Goal: Task Accomplishment & Management: Use online tool/utility

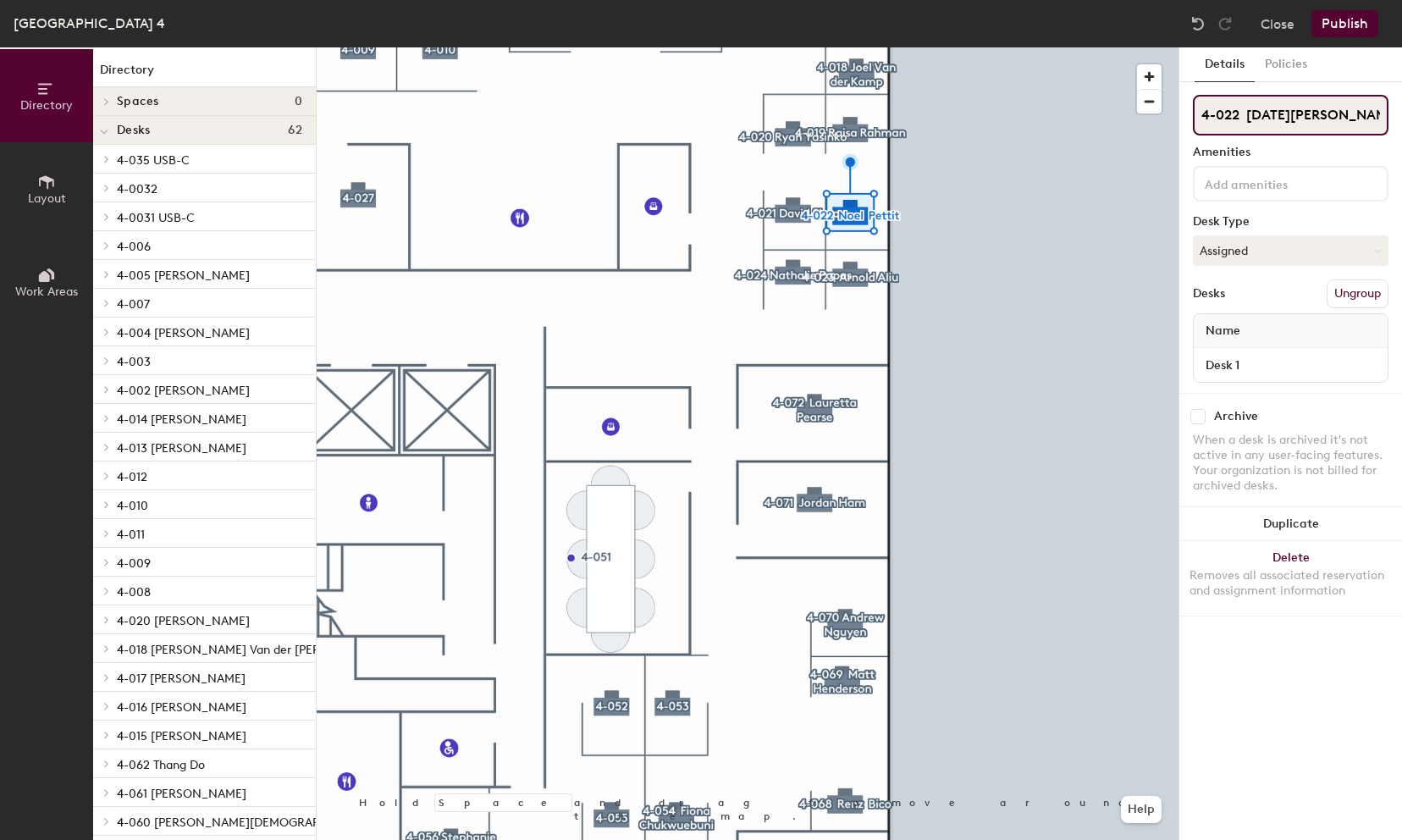
click at [1328, 111] on input "4-022 [DATE][PERSON_NAME]" at bounding box center [1291, 114] width 196 height 40
type input "4-022"
click at [1262, 253] on button "Assigned" at bounding box center [1291, 250] width 196 height 30
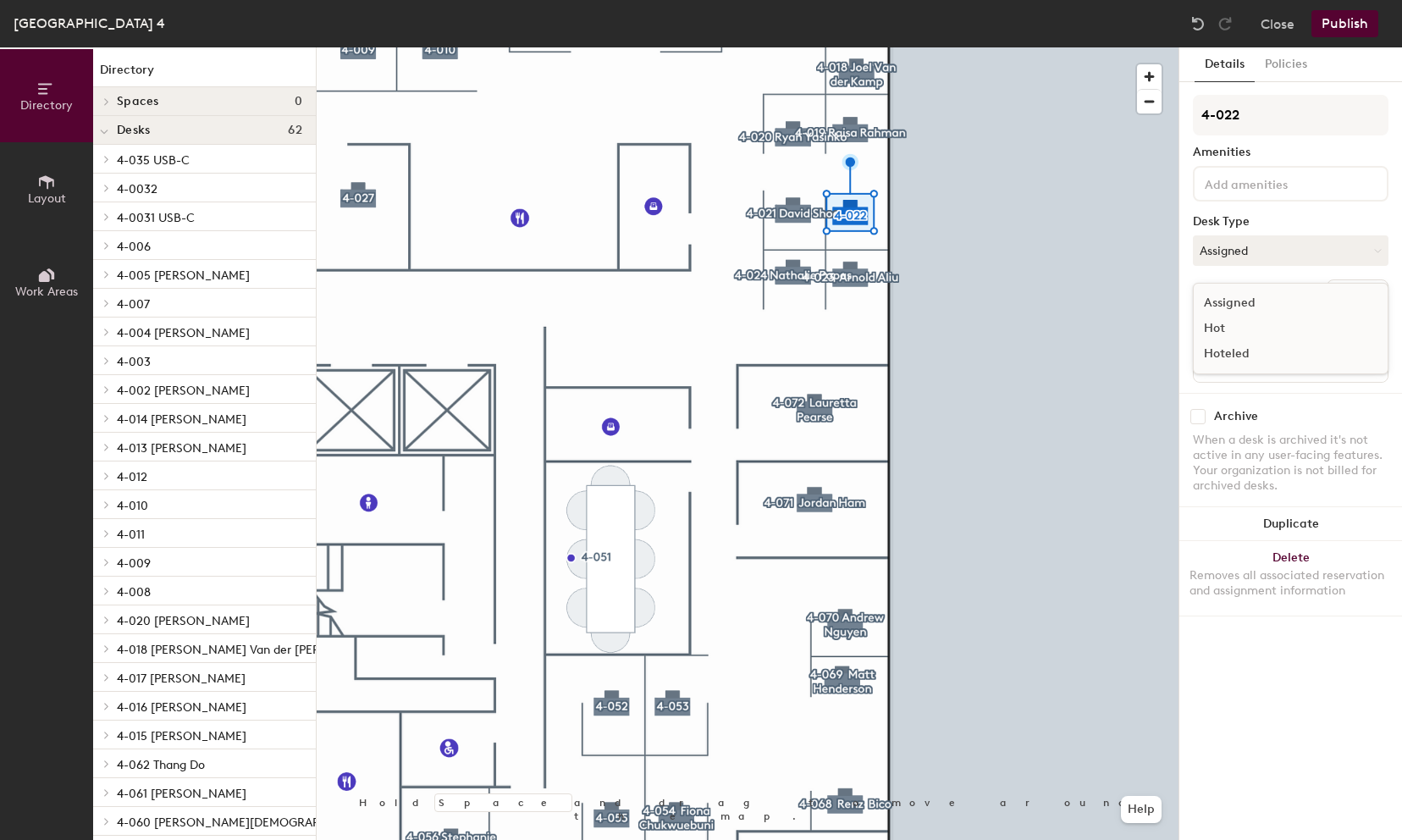
click at [1241, 357] on div "Hoteled" at bounding box center [1279, 354] width 169 height 26
click at [1338, 22] on button "Publish" at bounding box center [1345, 24] width 67 height 28
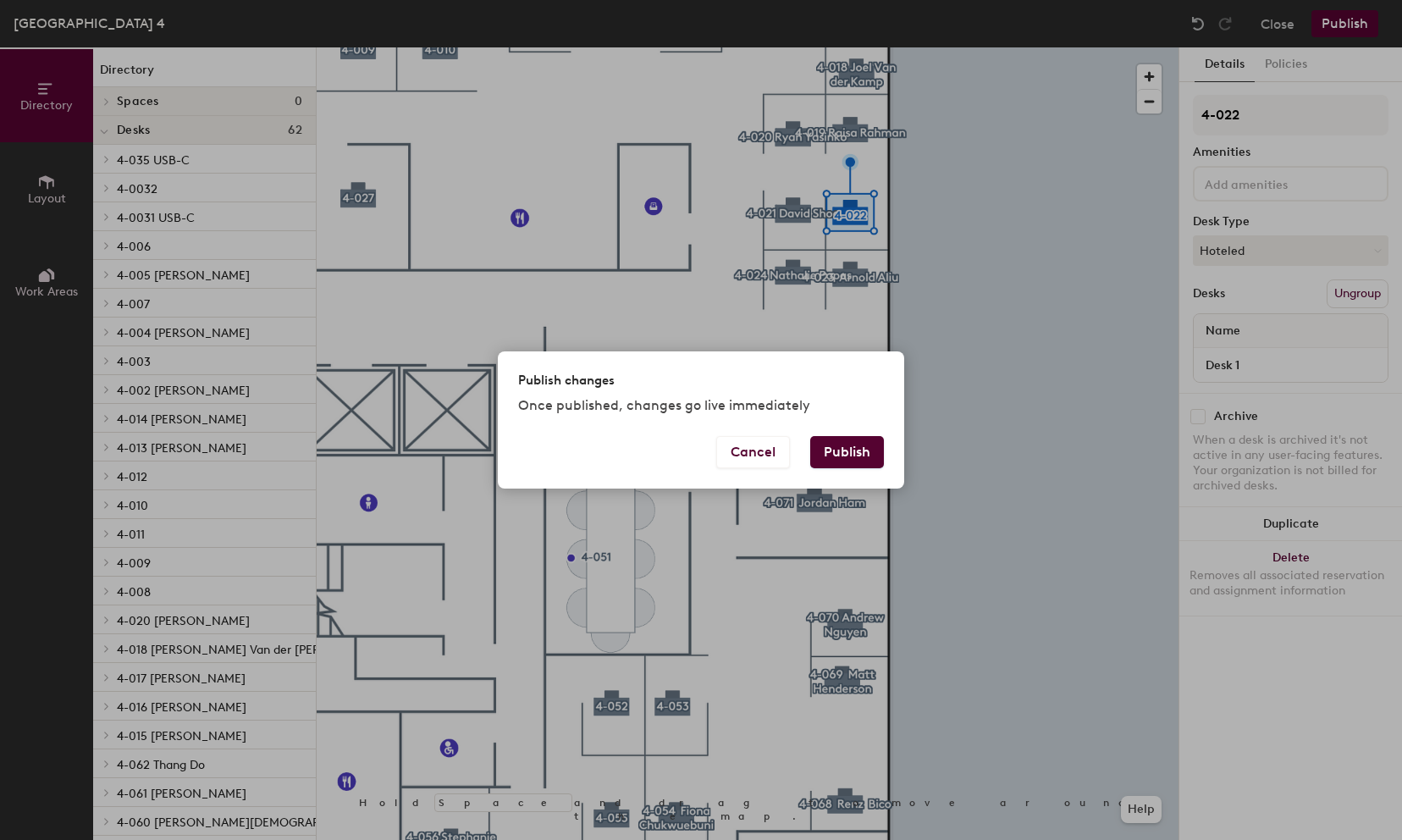
click at [850, 449] on button "Publish" at bounding box center [847, 451] width 74 height 32
